Goal: Task Accomplishment & Management: Manage account settings

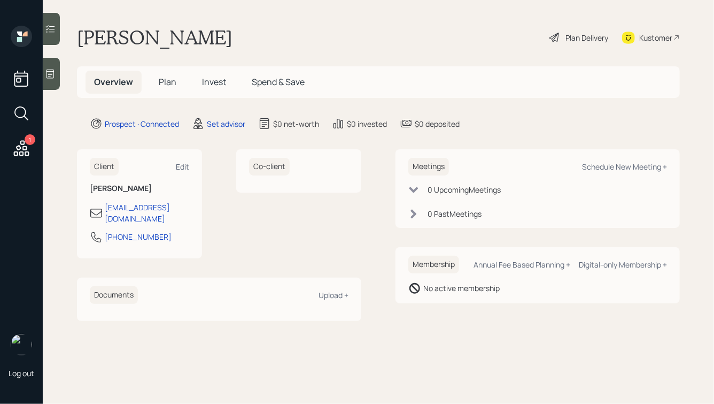
click at [51, 73] on icon at bounding box center [50, 73] width 11 height 11
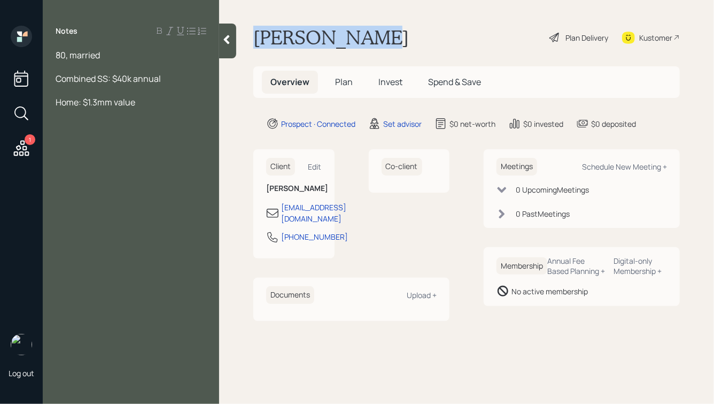
drag, startPoint x: 252, startPoint y: 36, endPoint x: 388, endPoint y: 44, distance: 136.5
click at [388, 44] on main "[PERSON_NAME] Plan Delivery Kustomer Overview Plan Invest Spend & Save Prospect…" at bounding box center [466, 202] width 495 height 404
click at [388, 44] on div "[PERSON_NAME] Plan Delivery Kustomer" at bounding box center [466, 38] width 427 height 24
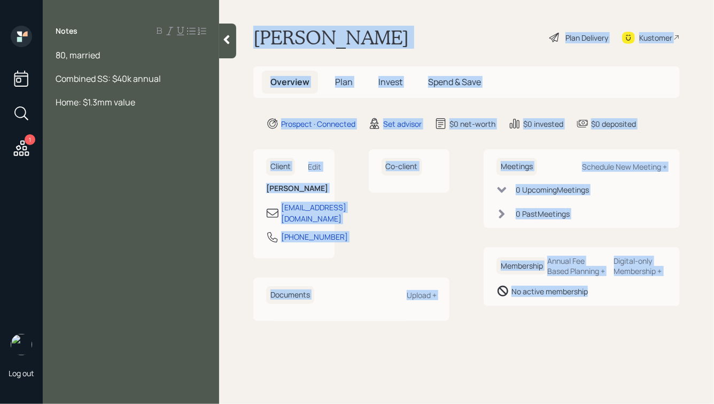
drag, startPoint x: 254, startPoint y: 37, endPoint x: 636, endPoint y: 328, distance: 479.5
click at [636, 328] on main "[PERSON_NAME] Plan Delivery Kustomer Overview Plan Invest Spend & Save Prospect…" at bounding box center [466, 202] width 495 height 404
click at [636, 327] on main "[PERSON_NAME] Plan Delivery Kustomer Overview Plan Invest Spend & Save Prospect…" at bounding box center [466, 202] width 495 height 404
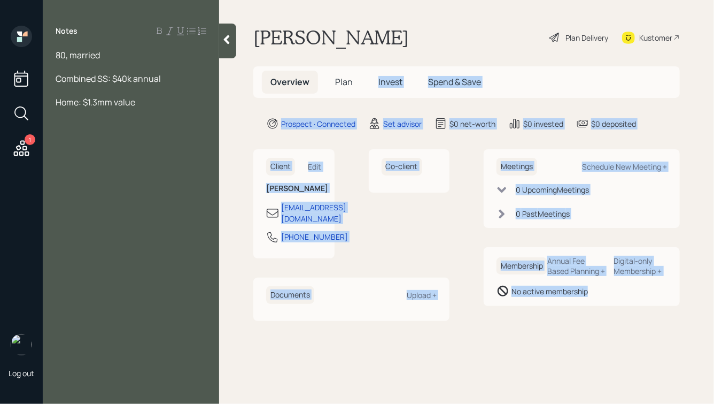
drag, startPoint x: 667, startPoint y: 341, endPoint x: 392, endPoint y: 62, distance: 392.0
click at [391, 61] on main "[PERSON_NAME] Plan Delivery Kustomer Overview Plan Invest Spend & Save Prospect…" at bounding box center [466, 202] width 495 height 404
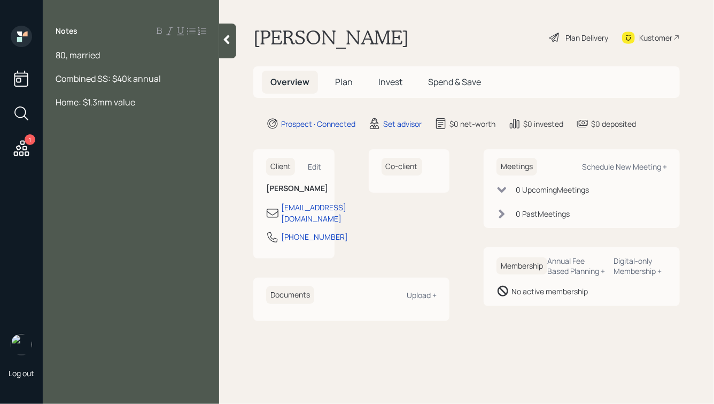
click at [327, 38] on h1 "[PERSON_NAME]" at bounding box center [331, 38] width 156 height 24
click at [176, 75] on div "Combined SS: $40k annual" at bounding box center [131, 79] width 151 height 12
click at [225, 36] on icon at bounding box center [226, 39] width 11 height 11
